Goal: Information Seeking & Learning: Learn about a topic

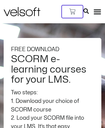
click at [18, 7] on img at bounding box center [22, 11] width 37 height 9
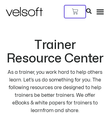
scroll to position [1548, 0]
